Goal: Transaction & Acquisition: Subscribe to service/newsletter

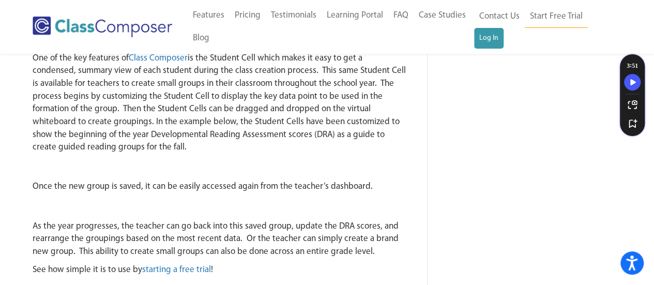
scroll to position [506, 0]
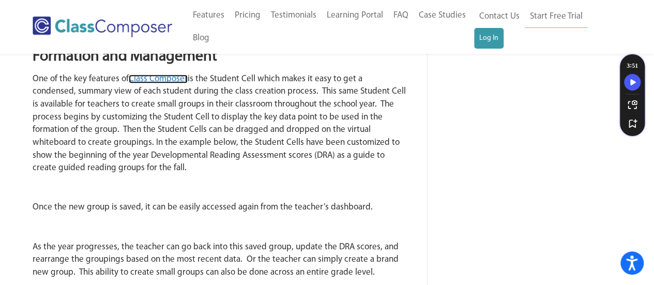
click at [150, 83] on link "Class Composer" at bounding box center [158, 78] width 59 height 9
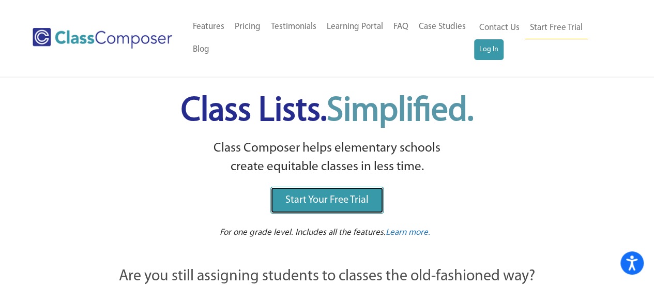
click at [321, 201] on span "Start Your Free Trial" at bounding box center [326, 200] width 83 height 10
